Goal: Information Seeking & Learning: Learn about a topic

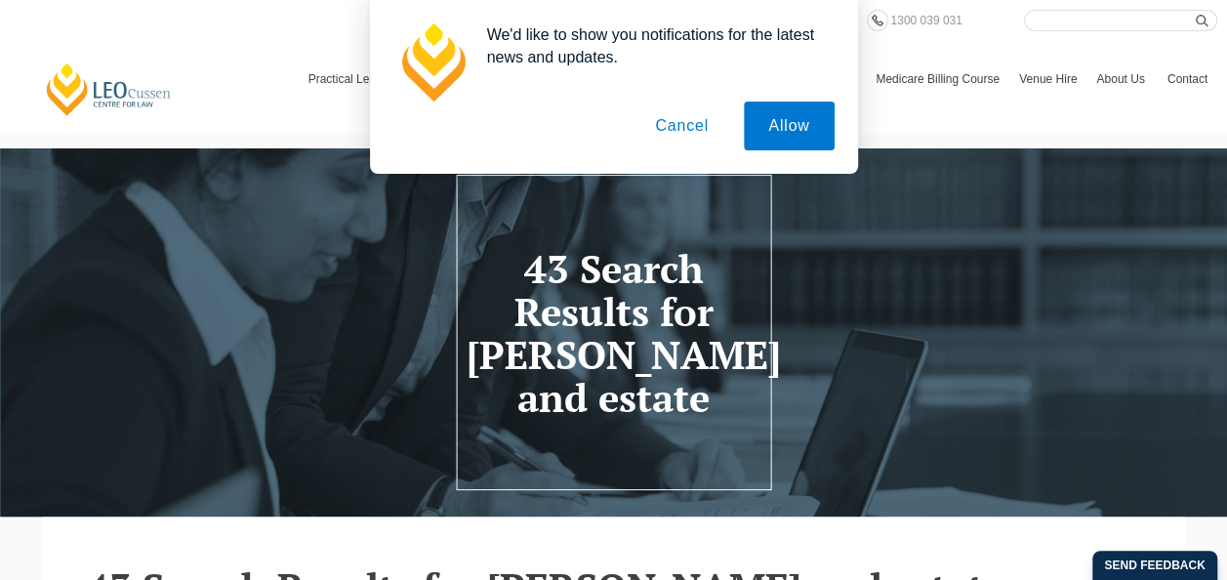
click at [707, 119] on button "Cancel" at bounding box center [681, 125] width 102 height 49
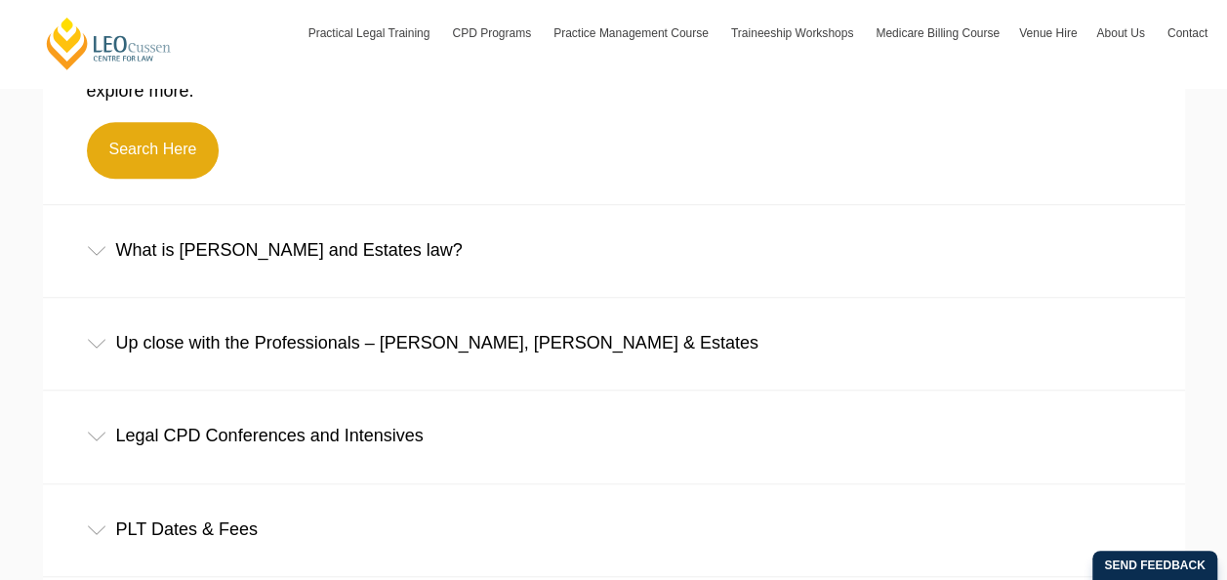
scroll to position [654, 0]
click at [262, 245] on div "What is Wills and Estates law?" at bounding box center [614, 251] width 1142 height 91
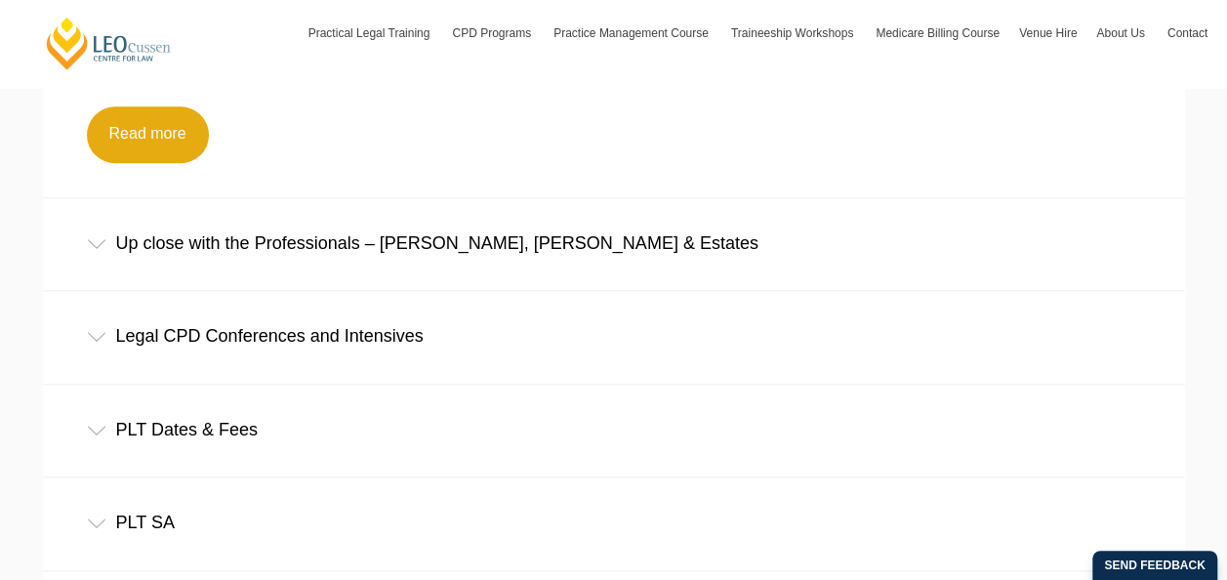
scroll to position [876, 0]
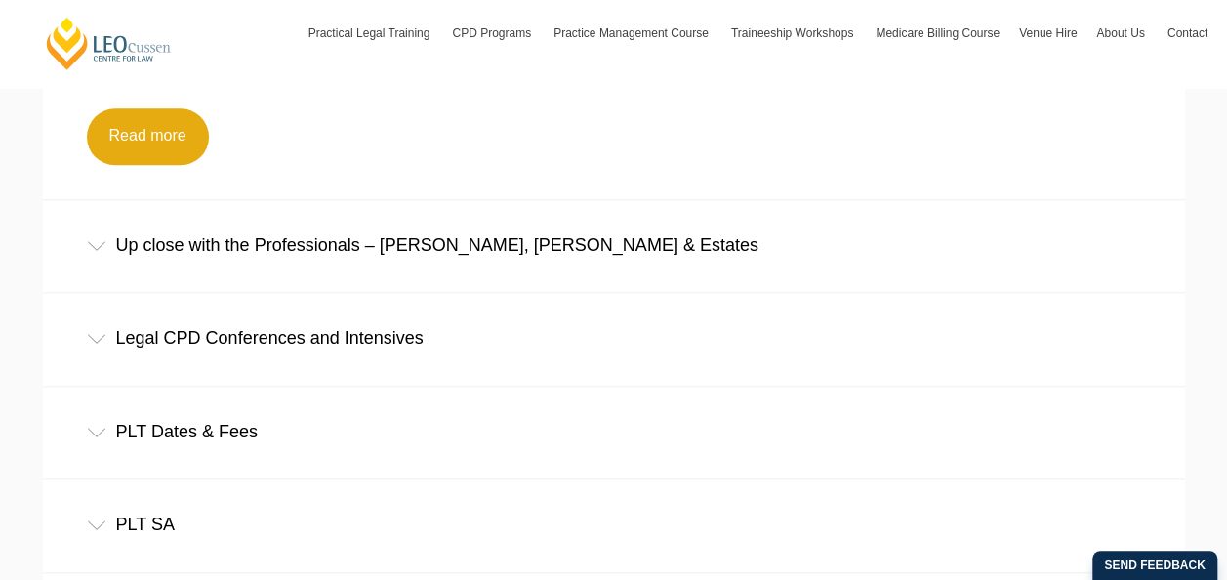
click at [379, 347] on div "Legal CPD Conferences and Intensives" at bounding box center [614, 338] width 1142 height 91
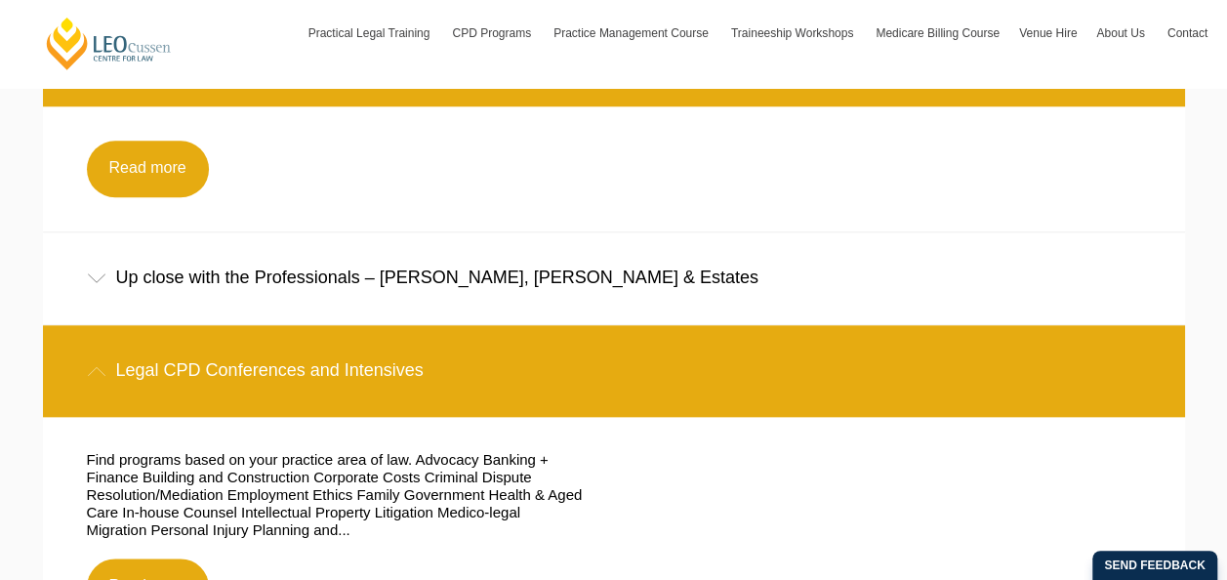
scroll to position [760, 0]
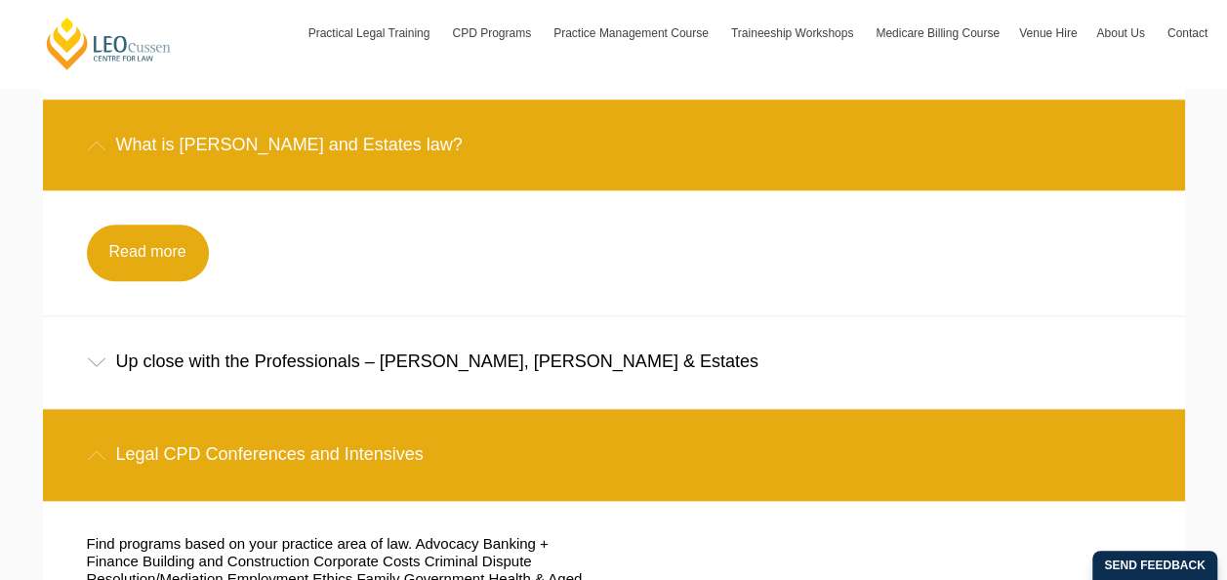
click at [217, 349] on div "Up close with the Professionals – Naomi Guyett, Wills & Estates" at bounding box center [614, 361] width 1142 height 91
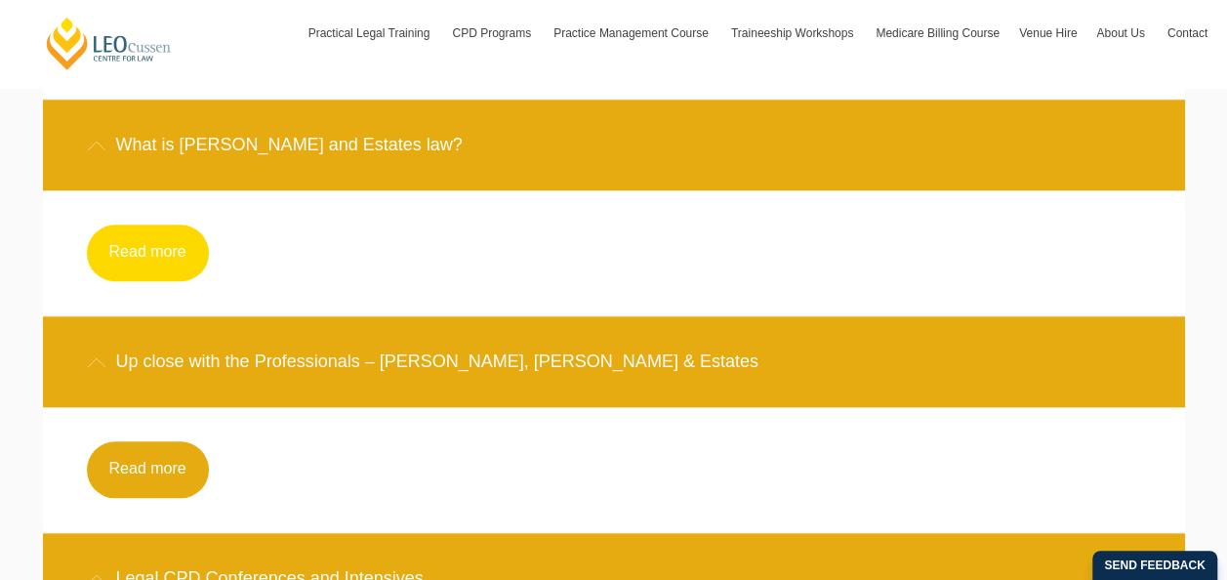
click at [148, 238] on link "Read more" at bounding box center [148, 252] width 122 height 57
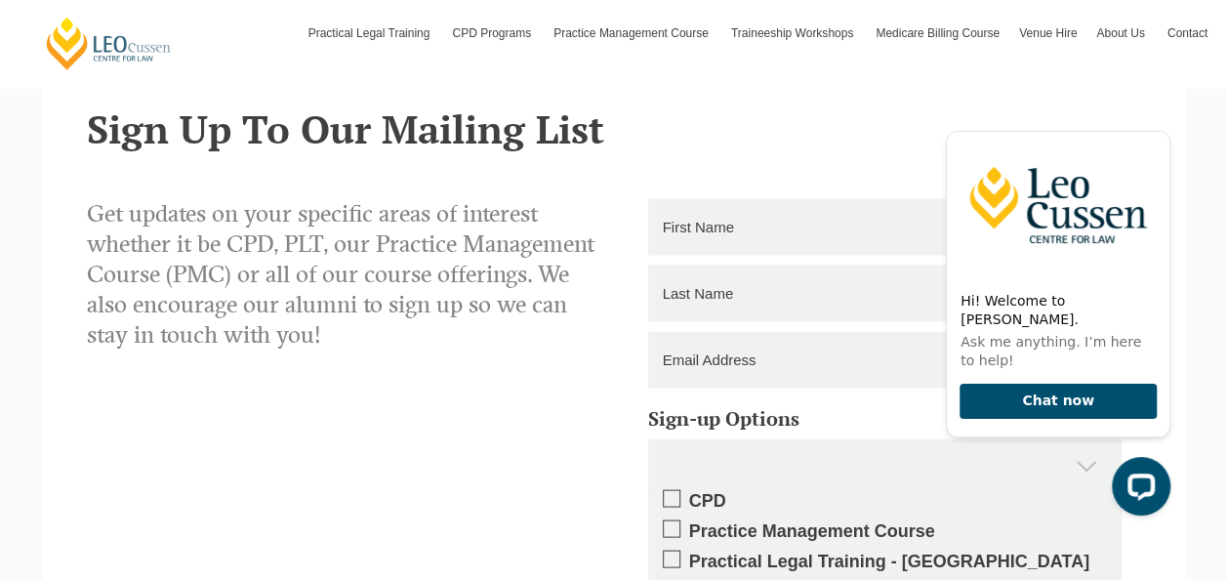
scroll to position [1700, 0]
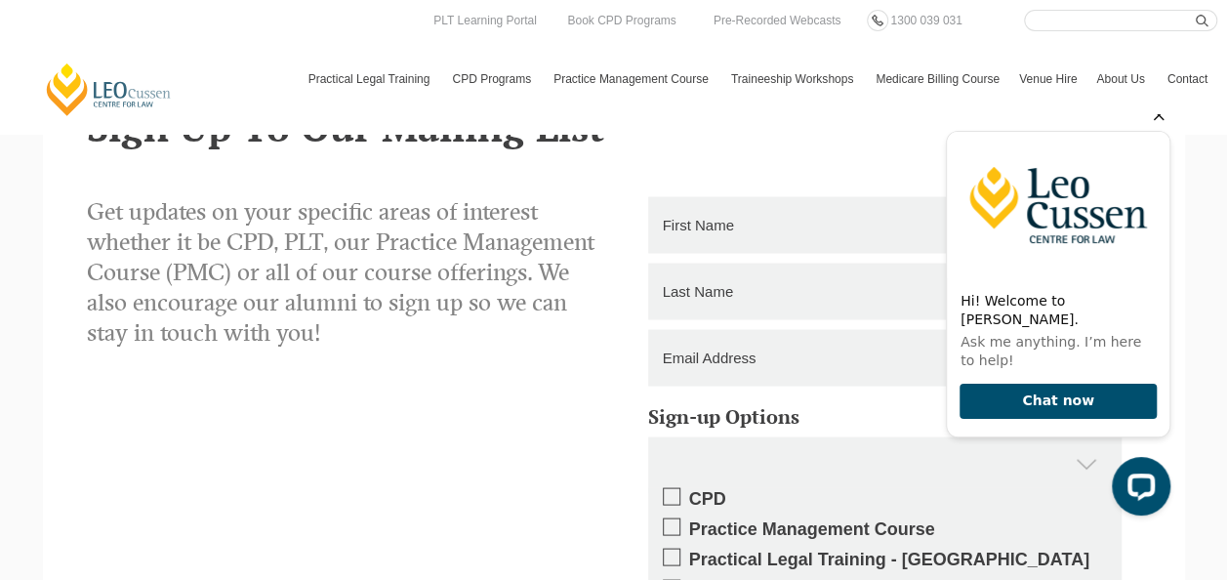
click at [1153, 127] on icon "Hide greeting" at bounding box center [1158, 114] width 23 height 23
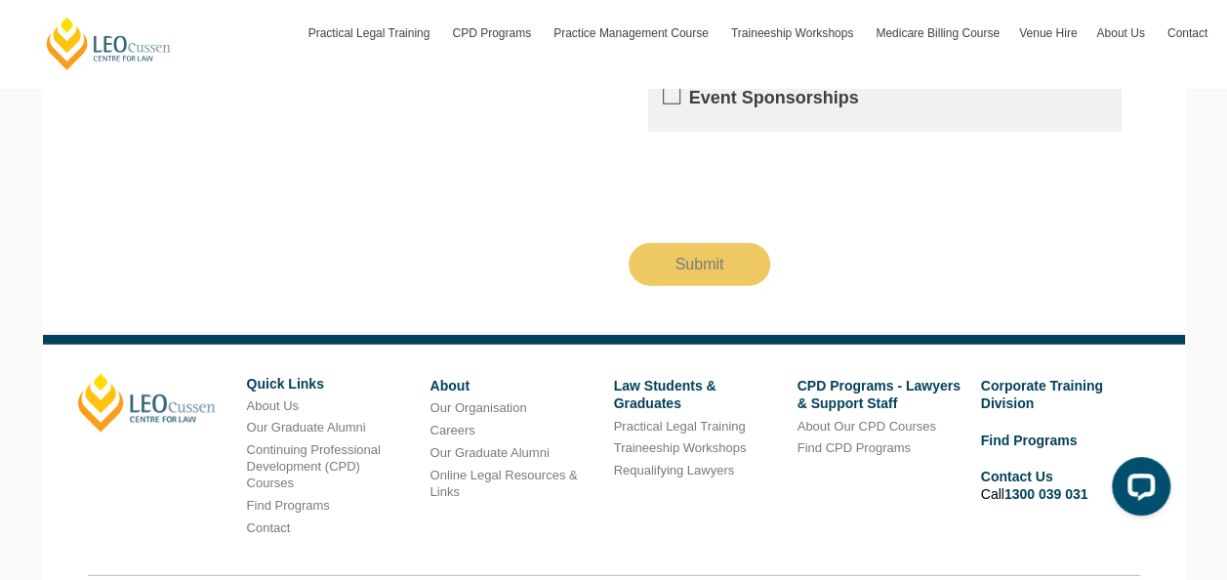
scroll to position [2430, 0]
